Goal: Task Accomplishment & Management: Manage account settings

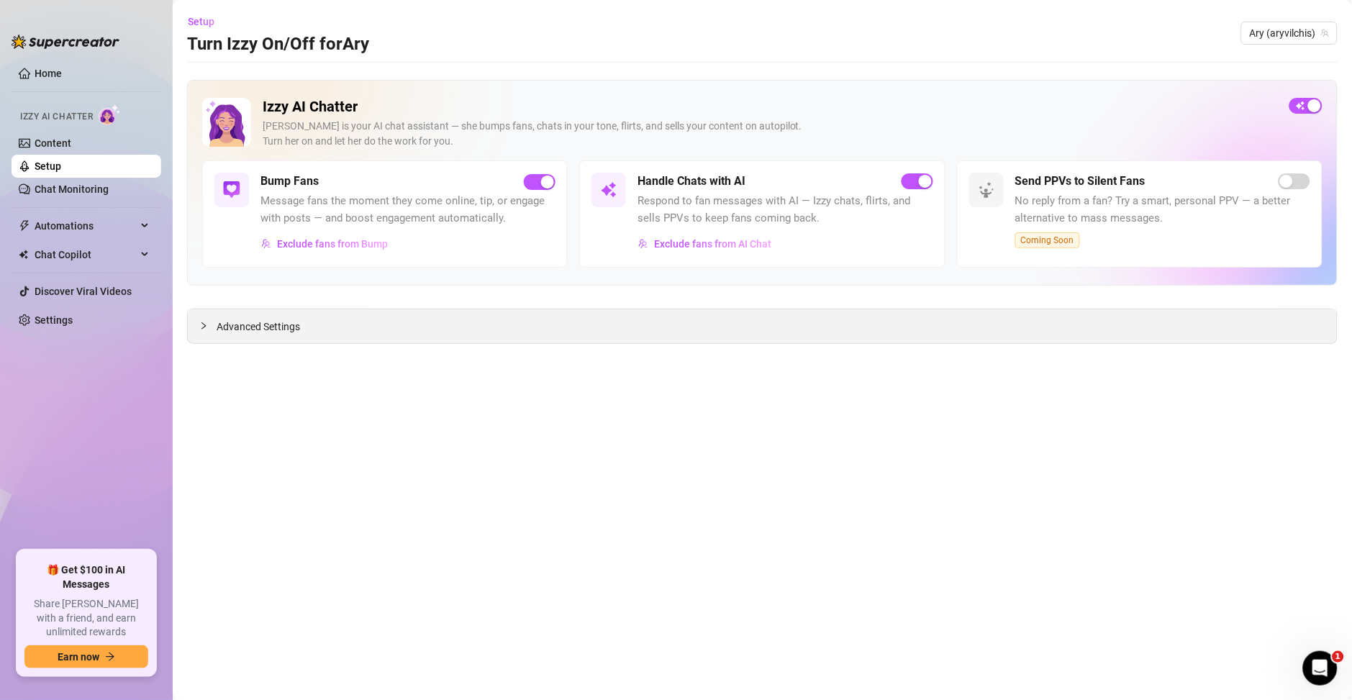
click at [586, 330] on div "Advanced Settings" at bounding box center [762, 326] width 1149 height 34
click at [288, 335] on div "Advanced Settings" at bounding box center [762, 326] width 1149 height 34
click at [283, 328] on span "Advanced Settings" at bounding box center [258, 327] width 83 height 16
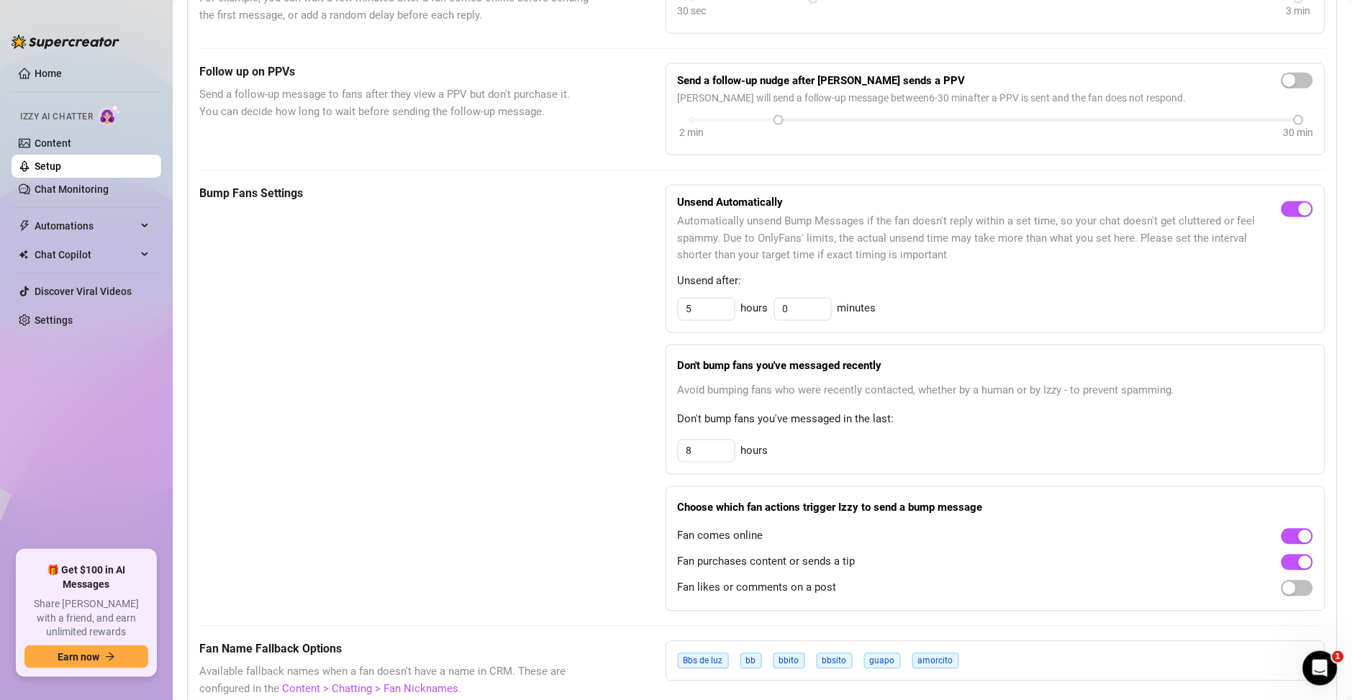
scroll to position [622, 0]
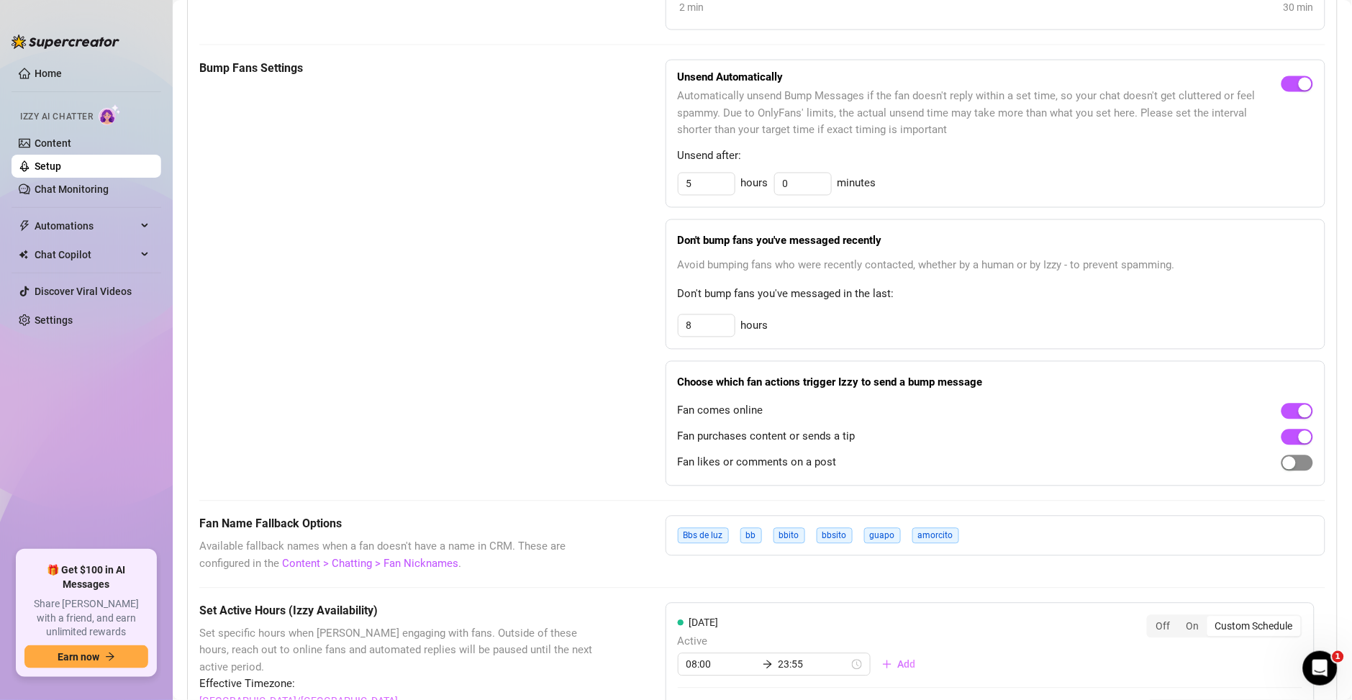
click at [1283, 469] on div "button" at bounding box center [1289, 463] width 13 height 13
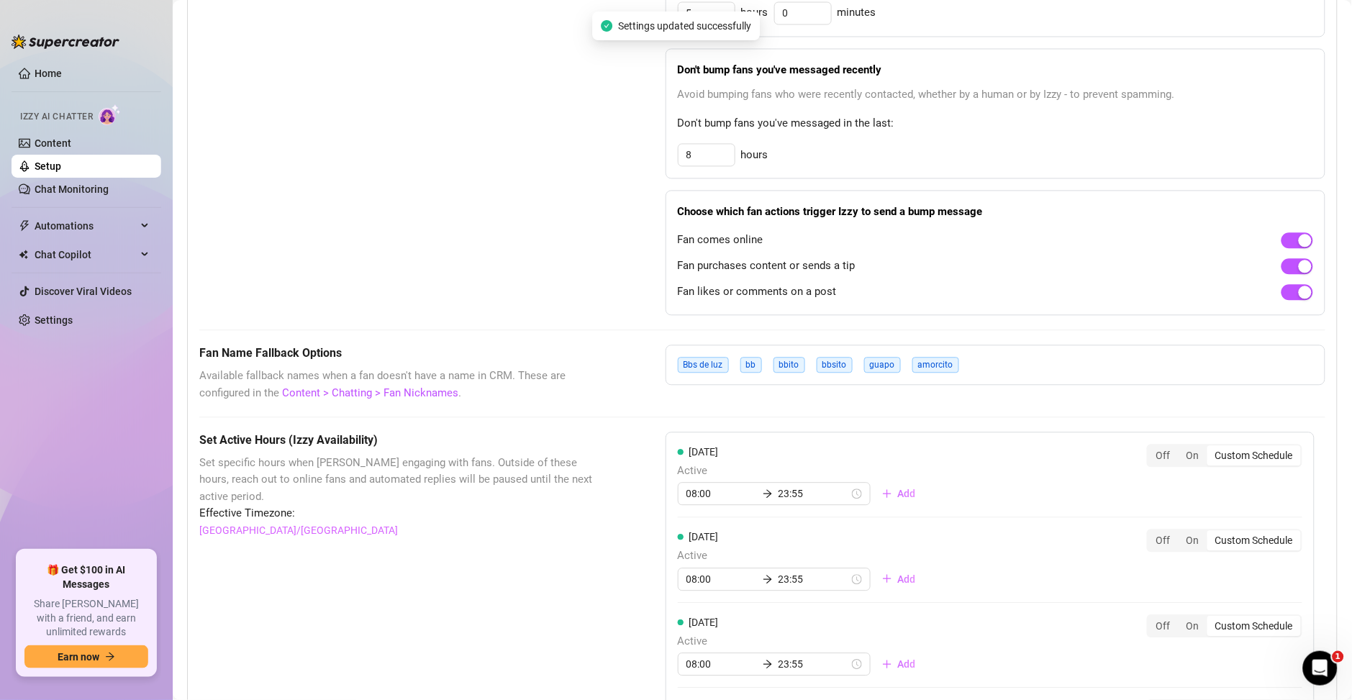
scroll to position [829, 0]
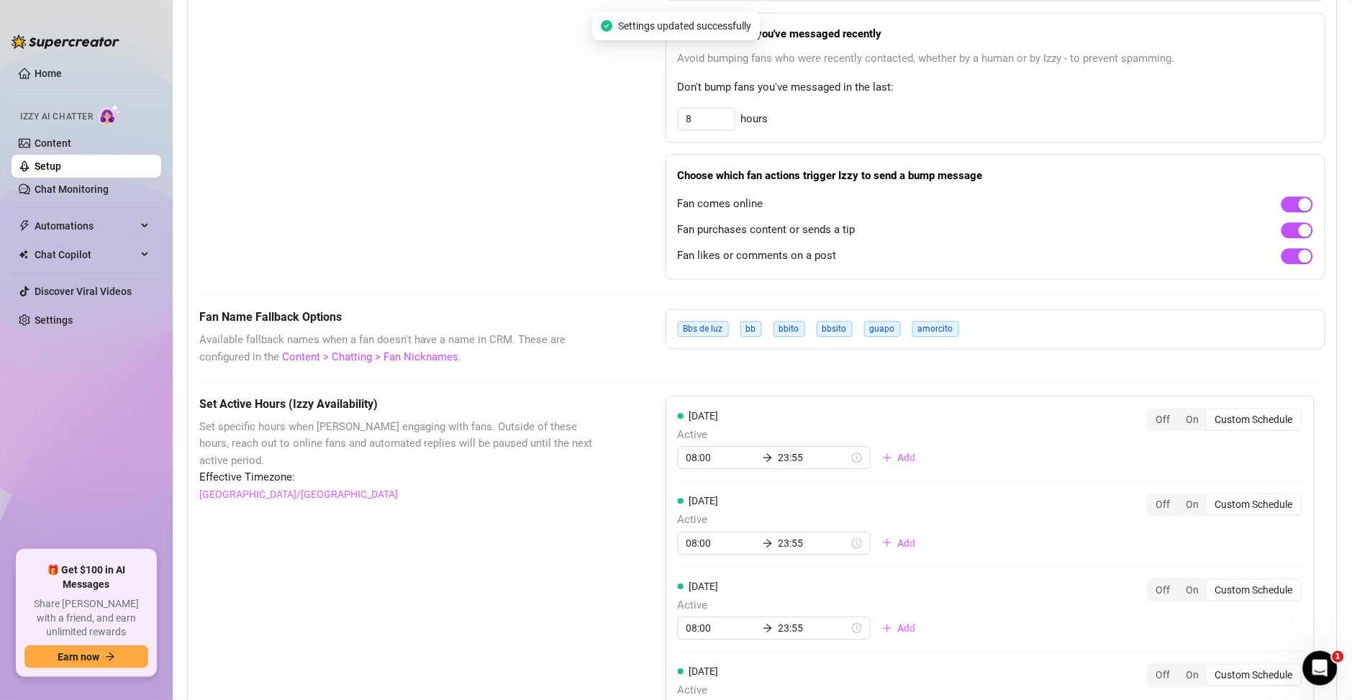
click at [984, 336] on div "Bbs de [PERSON_NAME] bb bbito bbsito guapo amorcito" at bounding box center [995, 329] width 660 height 40
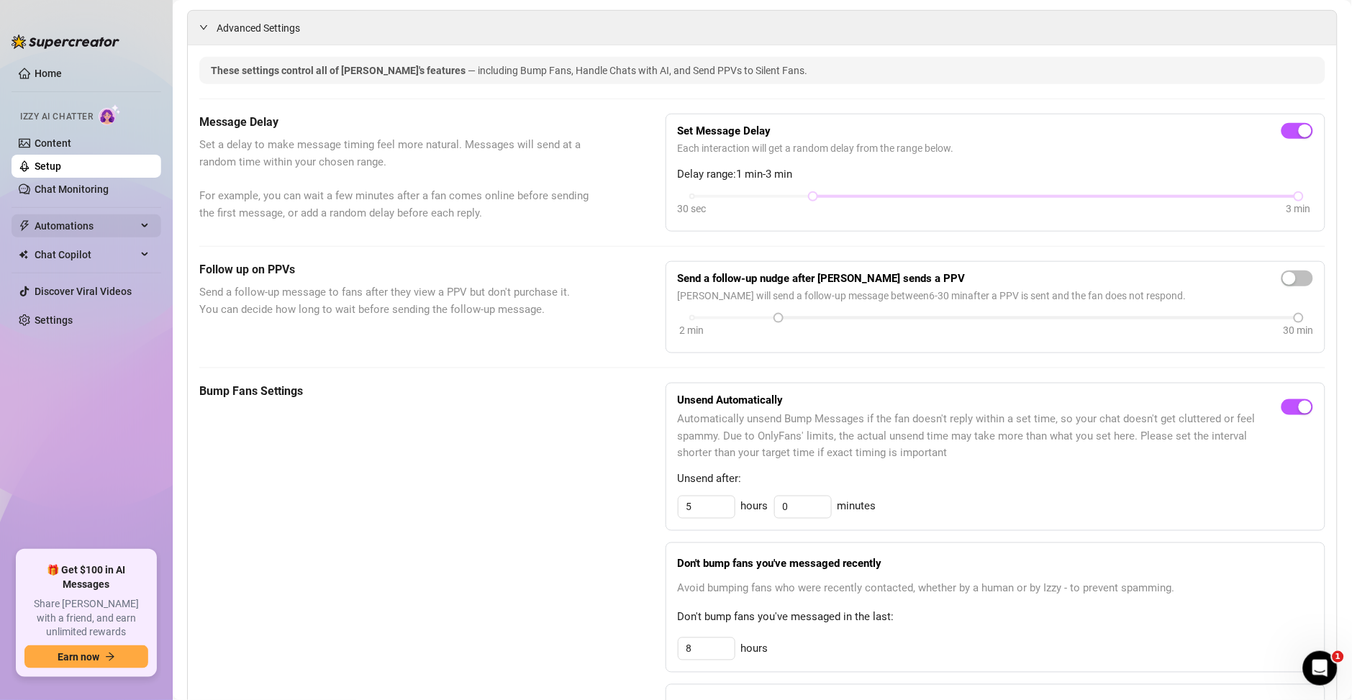
scroll to position [229, 0]
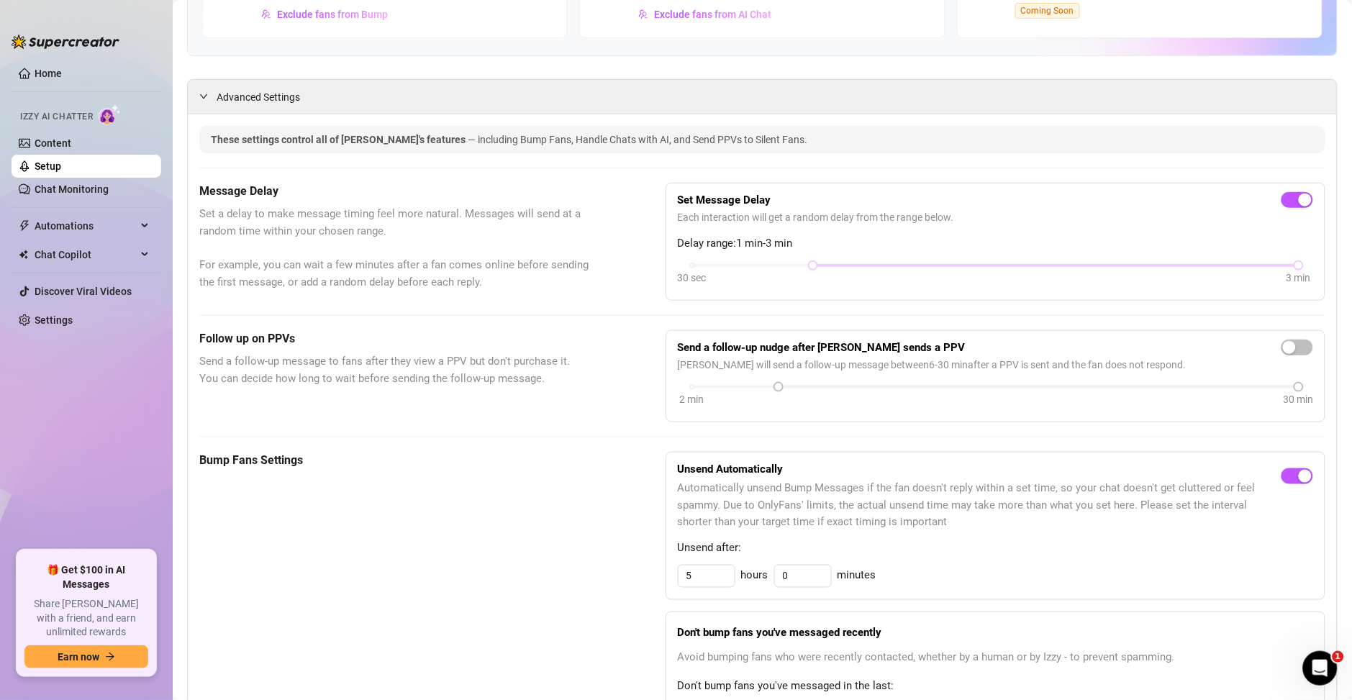
click at [56, 128] on div "Izzy AI Chatter" at bounding box center [85, 115] width 153 height 32
click at [60, 201] on ul "Home Izzy AI Chatter Content Setup Chat Monitoring Automations Chat Copilot Dis…" at bounding box center [87, 300] width 150 height 488
click at [61, 195] on link "Chat Monitoring" at bounding box center [72, 189] width 74 height 12
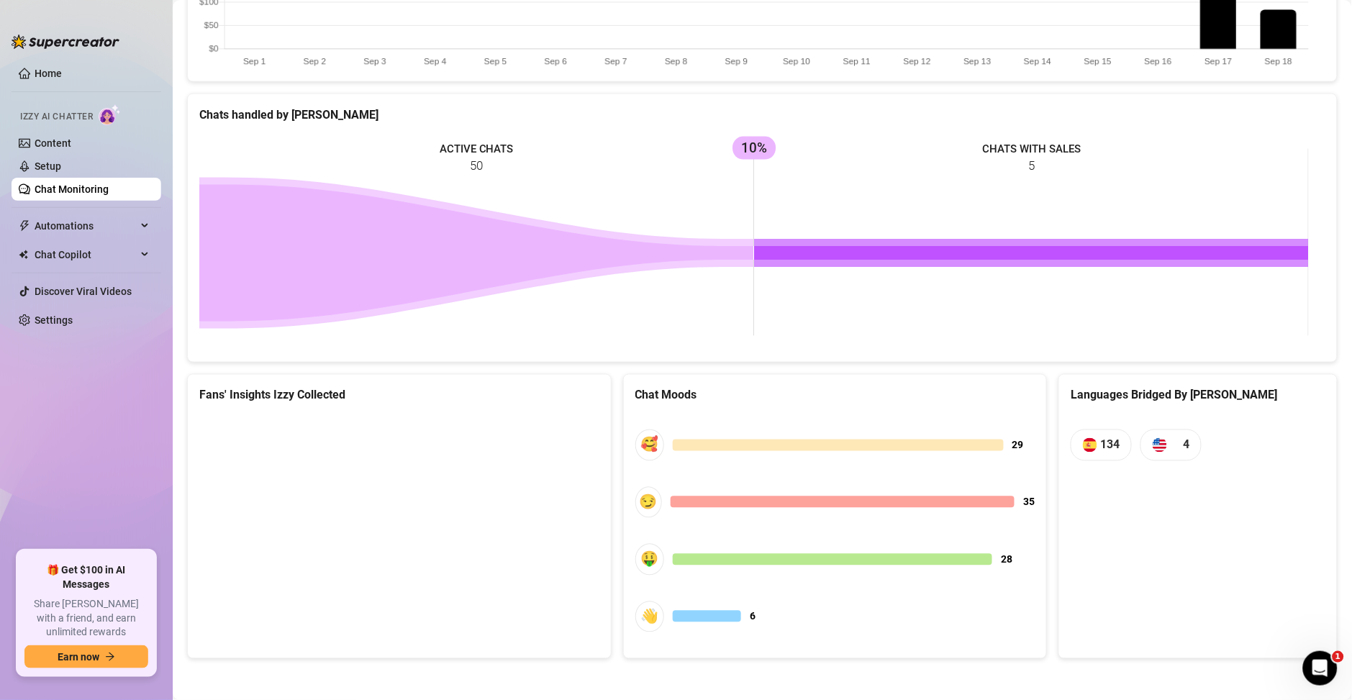
scroll to position [532, 0]
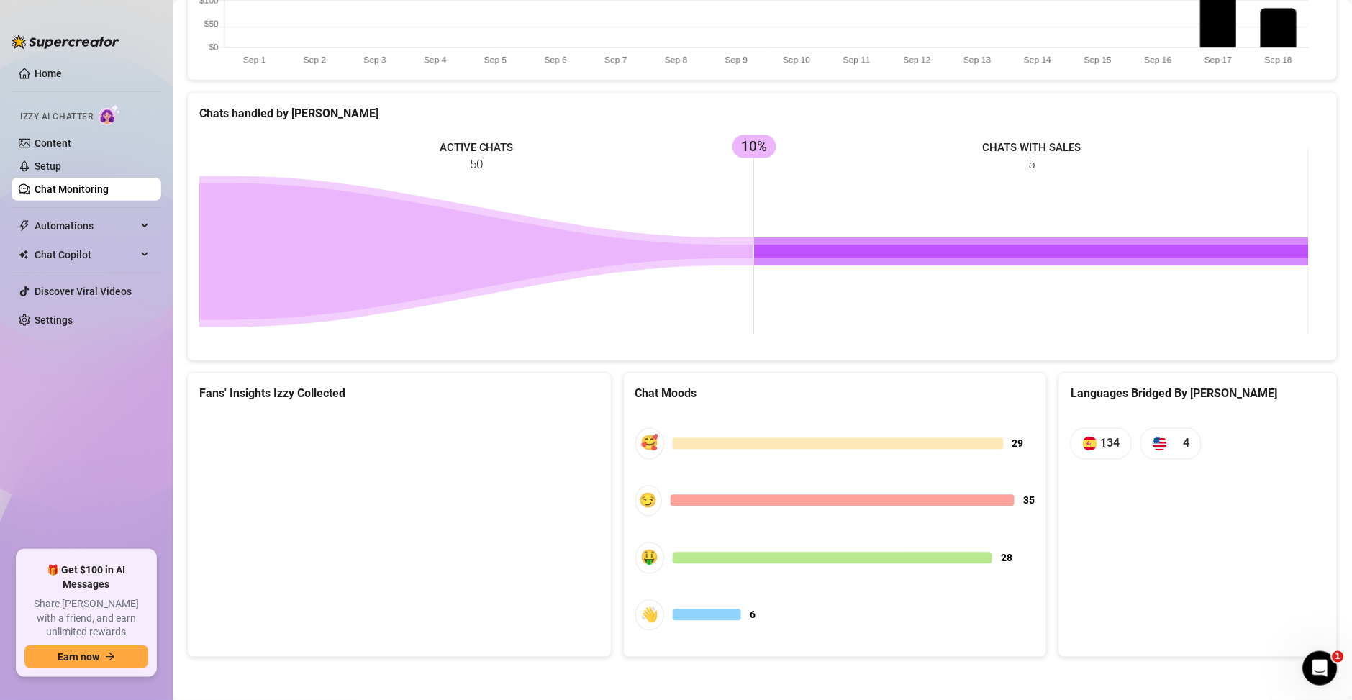
click at [359, 529] on canvas at bounding box center [396, 522] width 394 height 216
